Goal: Task Accomplishment & Management: Use online tool/utility

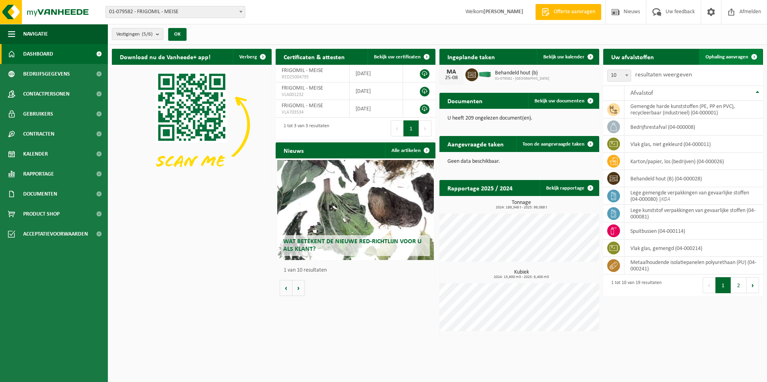
click at [738, 52] on link "Ophaling aanvragen" at bounding box center [730, 57] width 63 height 16
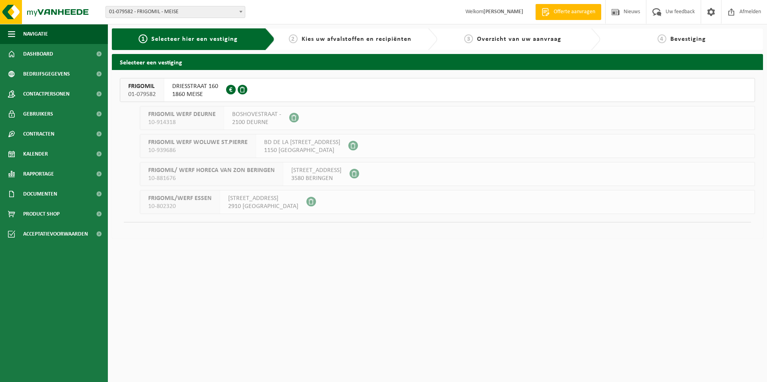
click at [190, 91] on span "1860 MEISE" at bounding box center [195, 94] width 46 height 8
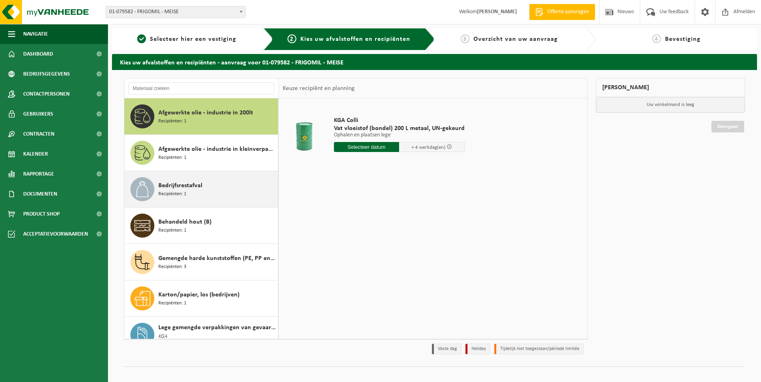
click at [188, 185] on span "Bedrijfsrestafval" at bounding box center [180, 186] width 44 height 10
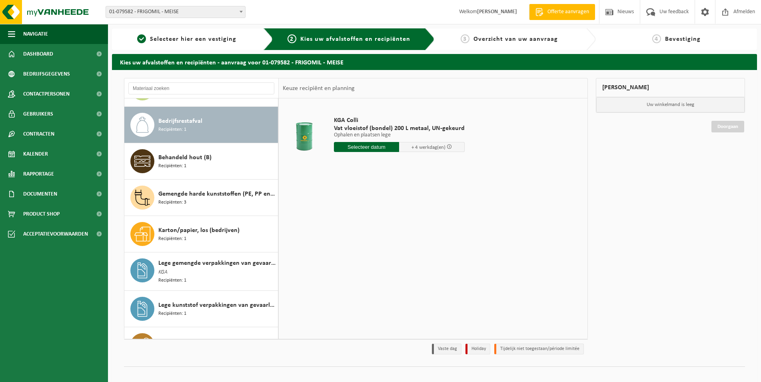
scroll to position [73, 0]
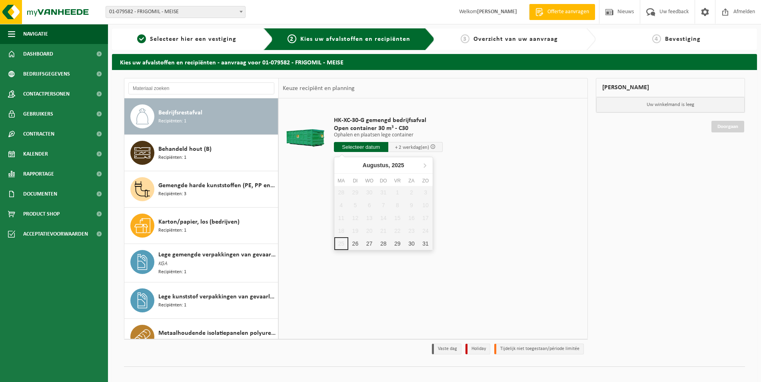
click at [369, 148] on input "text" at bounding box center [361, 147] width 54 height 10
click at [356, 244] on div "26" at bounding box center [355, 243] width 14 height 13
type input "Van 2025-08-26"
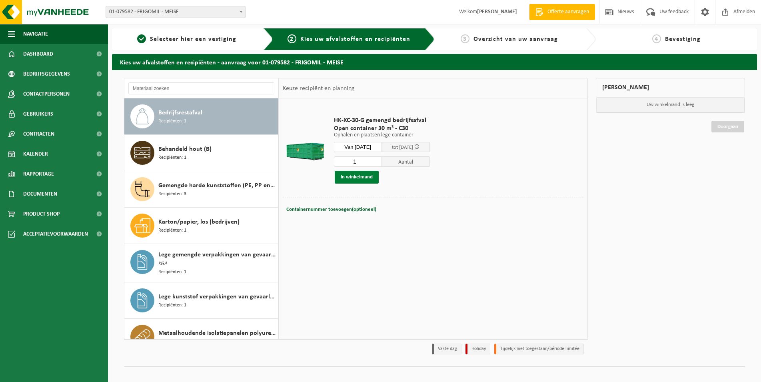
click at [364, 177] on button "In winkelmand" at bounding box center [357, 177] width 44 height 13
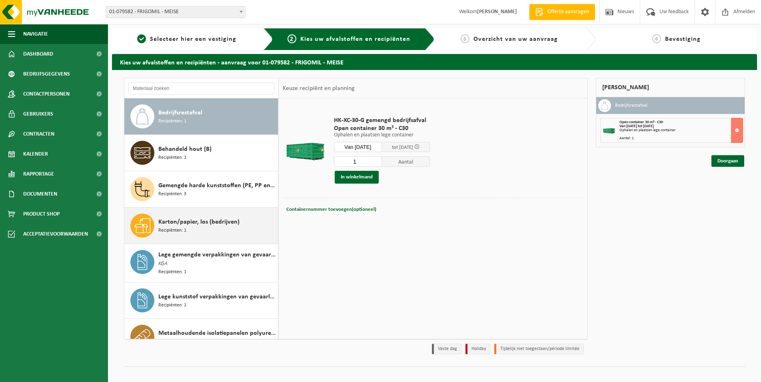
click at [235, 221] on span "Karton/papier, los (bedrijven)" at bounding box center [198, 222] width 81 height 10
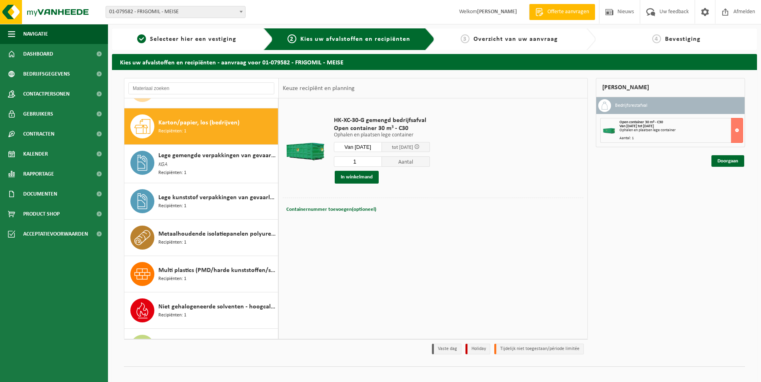
scroll to position [182, 0]
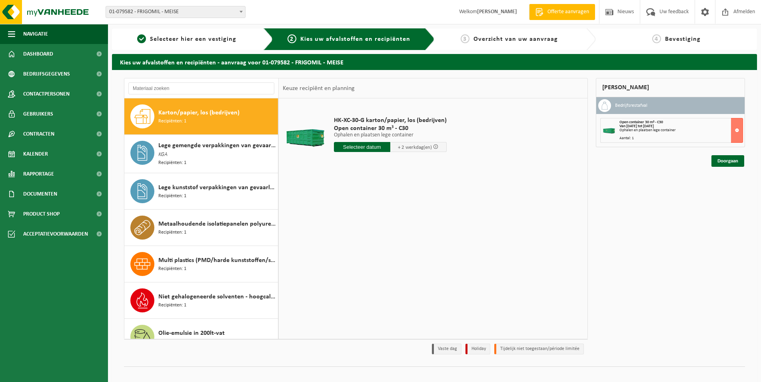
click at [367, 146] on input "text" at bounding box center [362, 147] width 56 height 10
click at [355, 243] on div "26" at bounding box center [355, 243] width 14 height 13
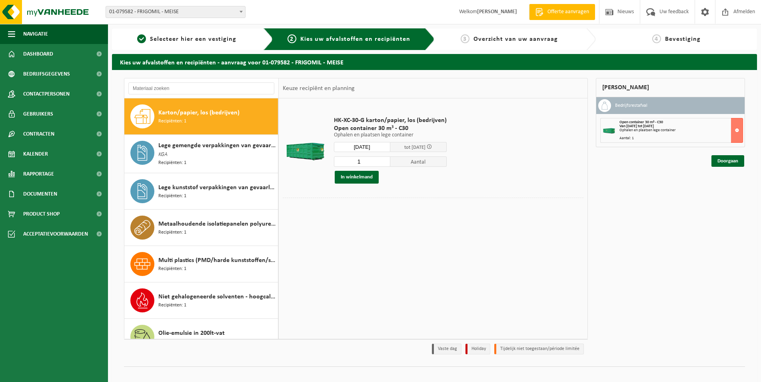
type input "Van 2025-08-26"
click at [357, 177] on button "In winkelmand" at bounding box center [357, 177] width 44 height 13
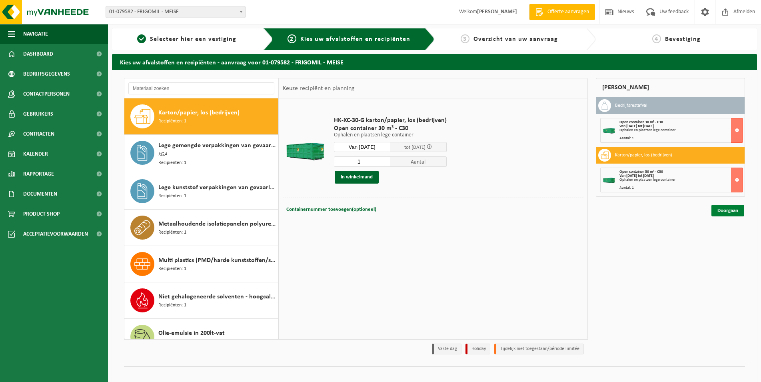
click at [734, 211] on link "Doorgaan" at bounding box center [727, 211] width 33 height 12
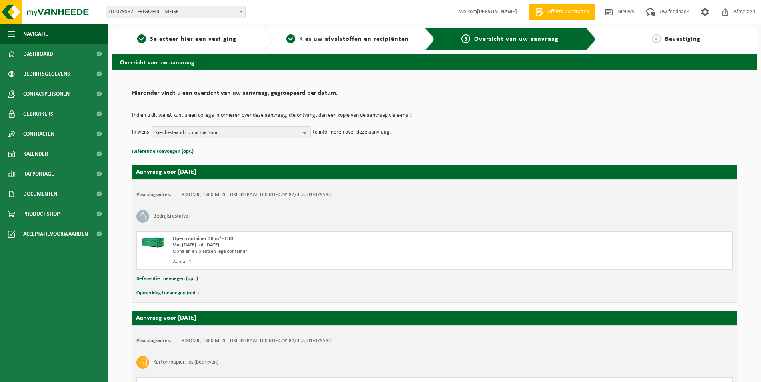
scroll to position [107, 0]
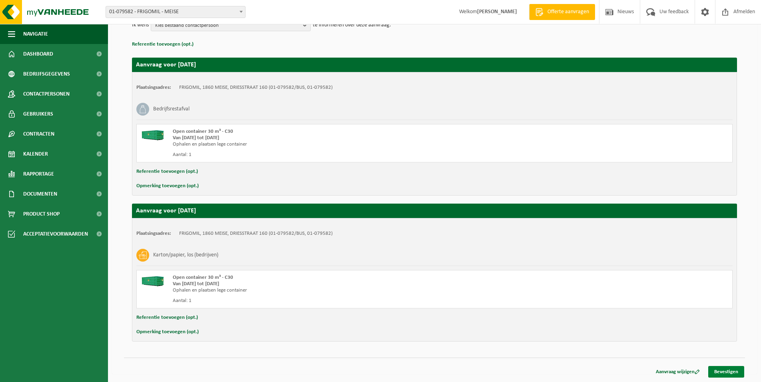
click at [725, 370] on link "Bevestigen" at bounding box center [726, 372] width 36 height 12
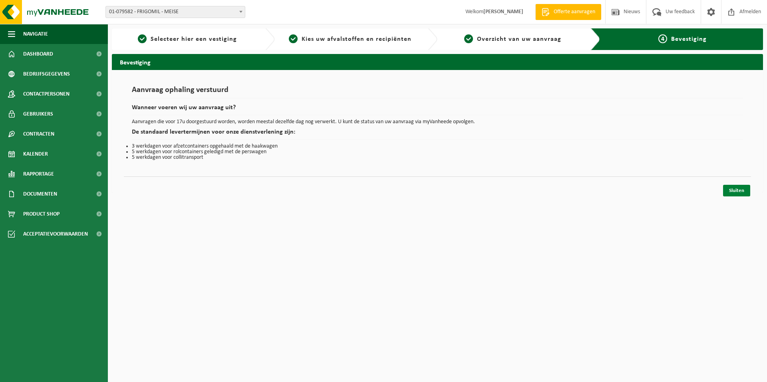
click at [733, 193] on link "Sluiten" at bounding box center [736, 191] width 27 height 12
